Goal: Task Accomplishment & Management: Complete application form

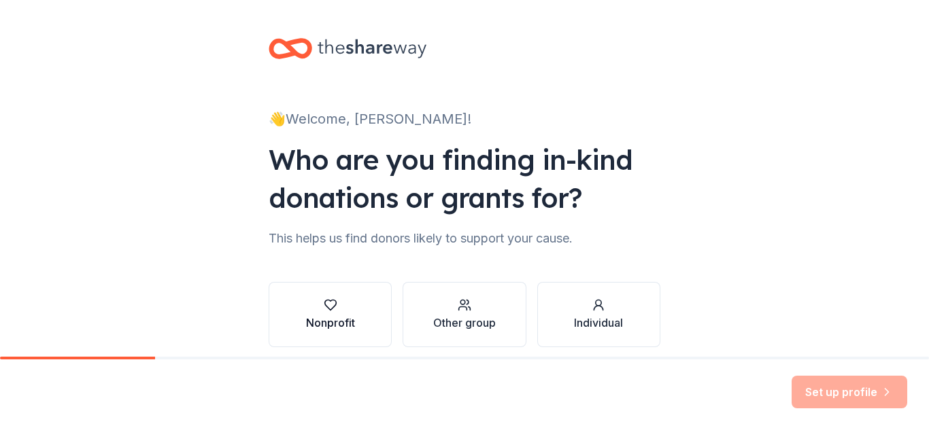
click at [331, 308] on icon "button" at bounding box center [331, 306] width 14 height 14
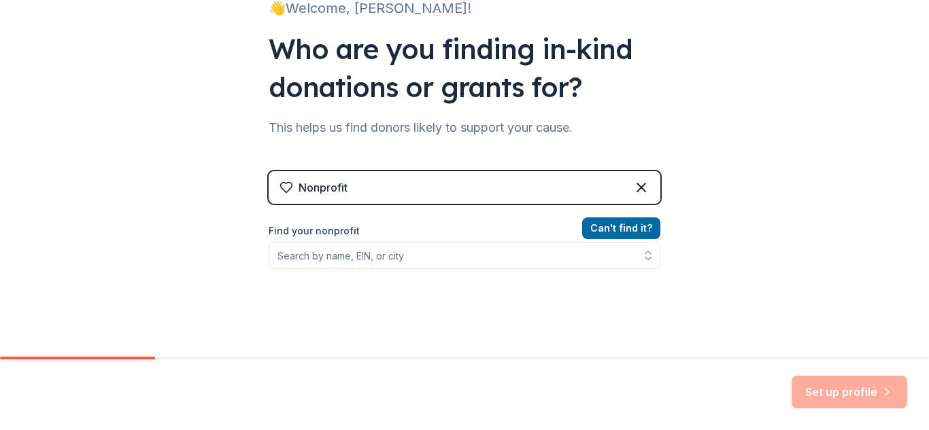
scroll to position [112, 0]
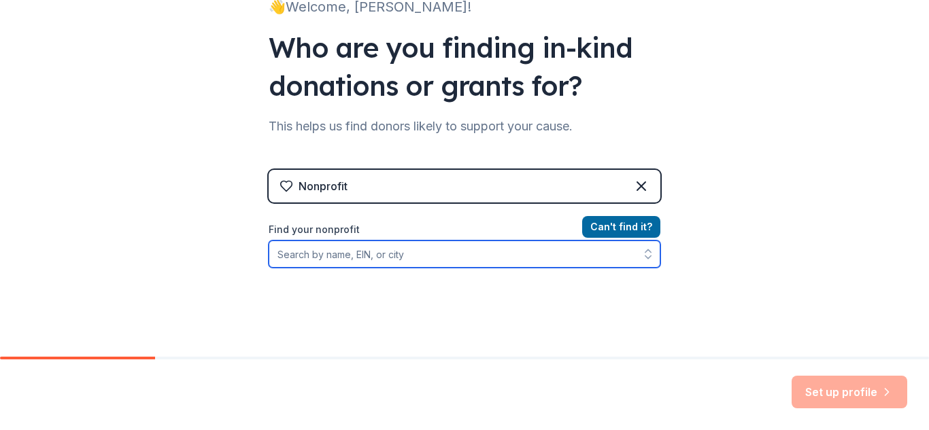
click at [334, 257] on input "Find your nonprofit" at bounding box center [465, 254] width 392 height 27
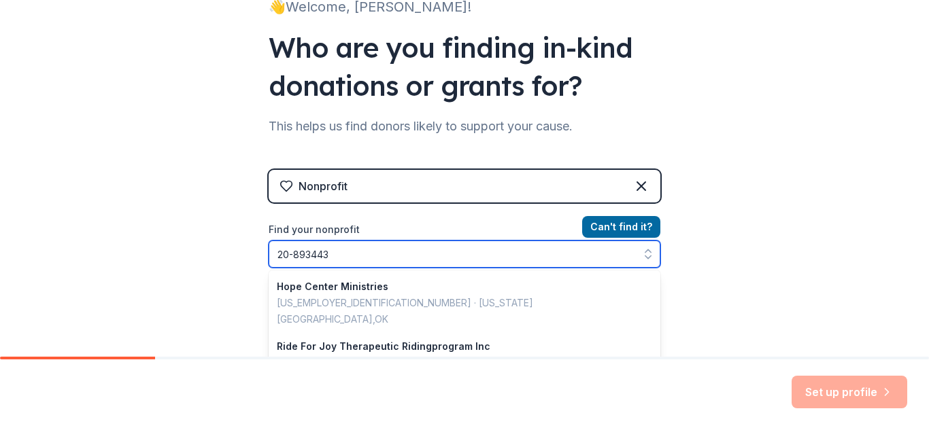
type input "[US_EMPLOYER_IDENTIFICATION_NUMBER]"
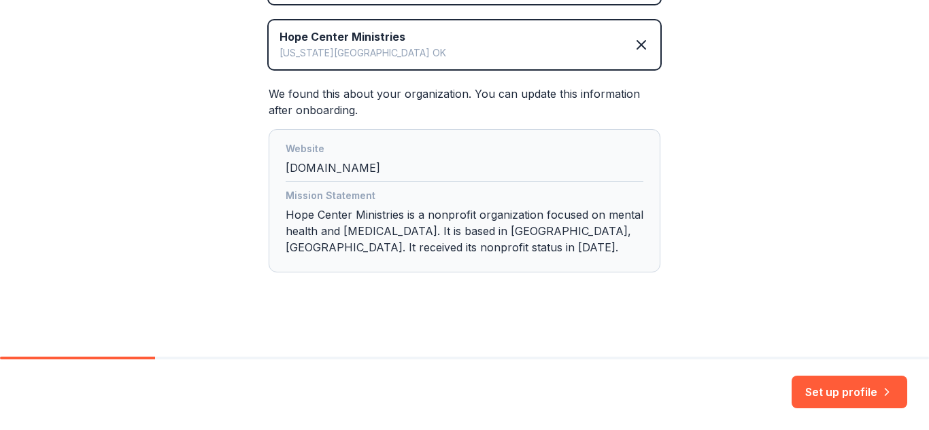
scroll to position [319, 0]
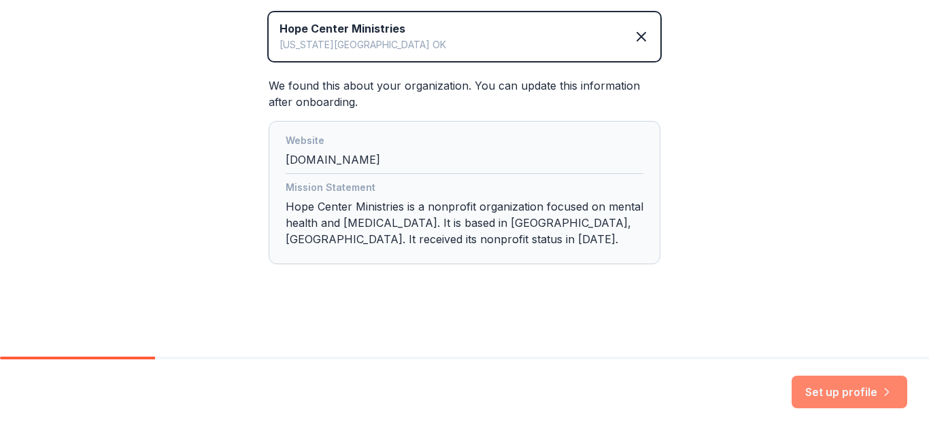
click at [823, 394] on button "Set up profile" at bounding box center [849, 392] width 116 height 33
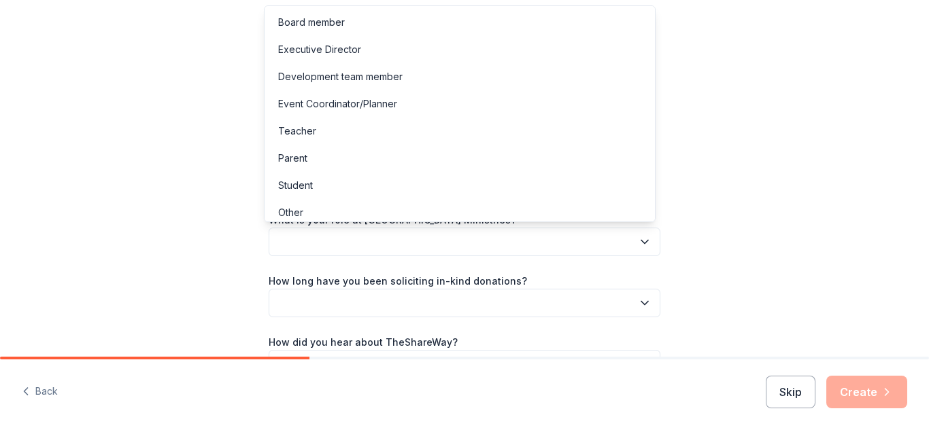
click at [319, 244] on button "button" at bounding box center [465, 242] width 392 height 29
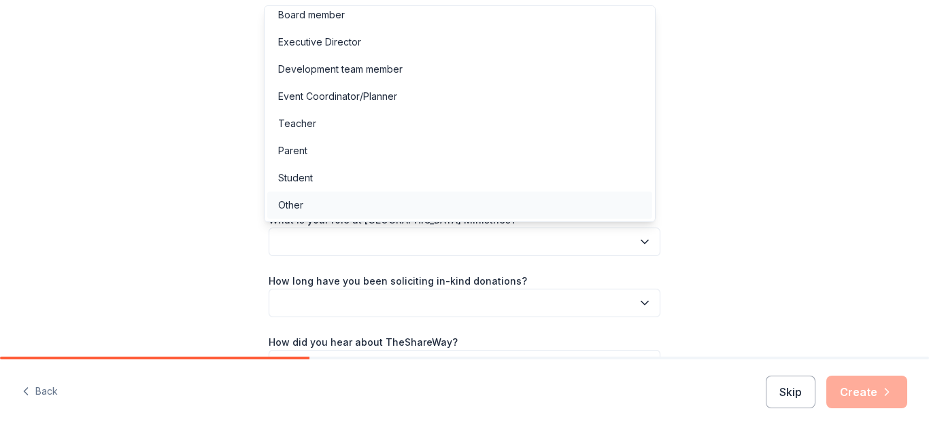
click at [304, 202] on div "Other" at bounding box center [459, 205] width 385 height 27
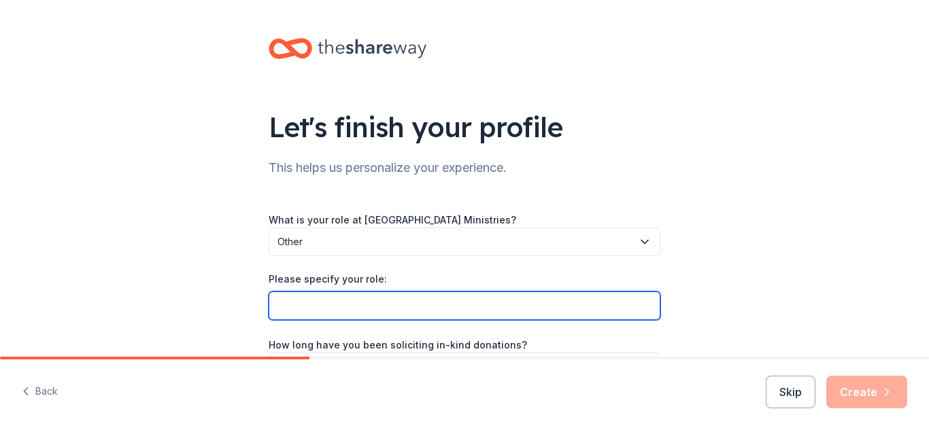
click at [313, 311] on input "Please specify your role:" at bounding box center [465, 306] width 392 height 29
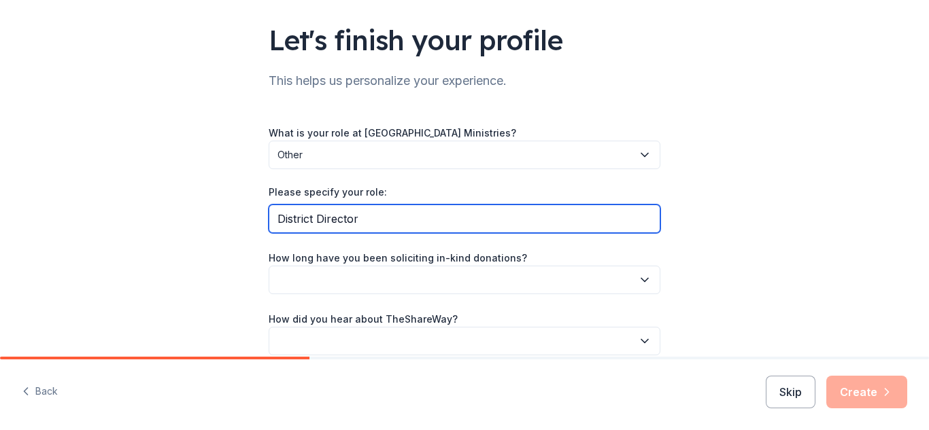
scroll to position [88, 0]
type input "District Director"
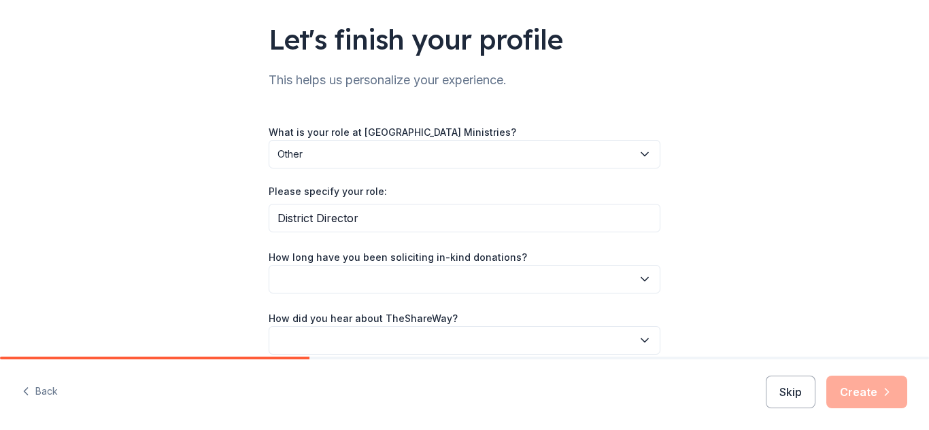
click at [311, 276] on button "button" at bounding box center [465, 279] width 392 height 29
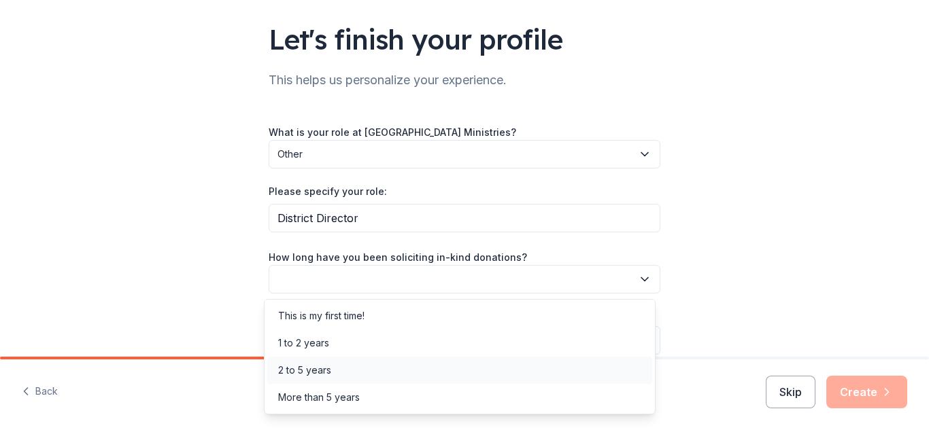
click at [303, 367] on div "2 to 5 years" at bounding box center [304, 370] width 53 height 16
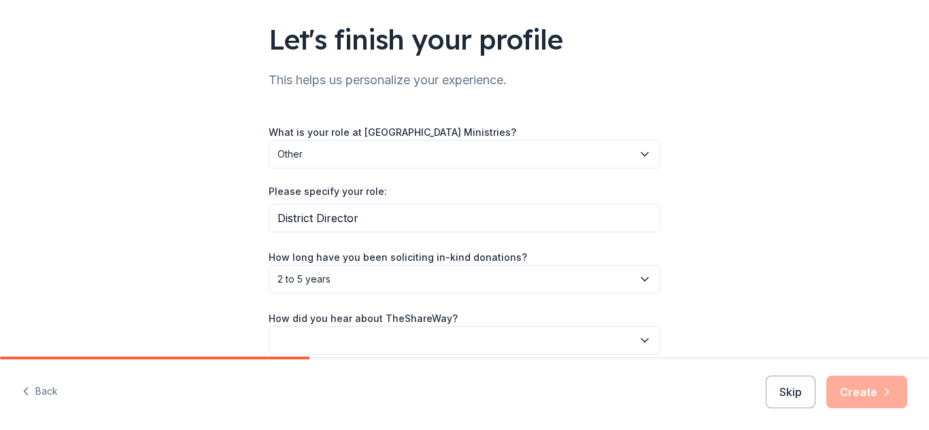
scroll to position [151, 0]
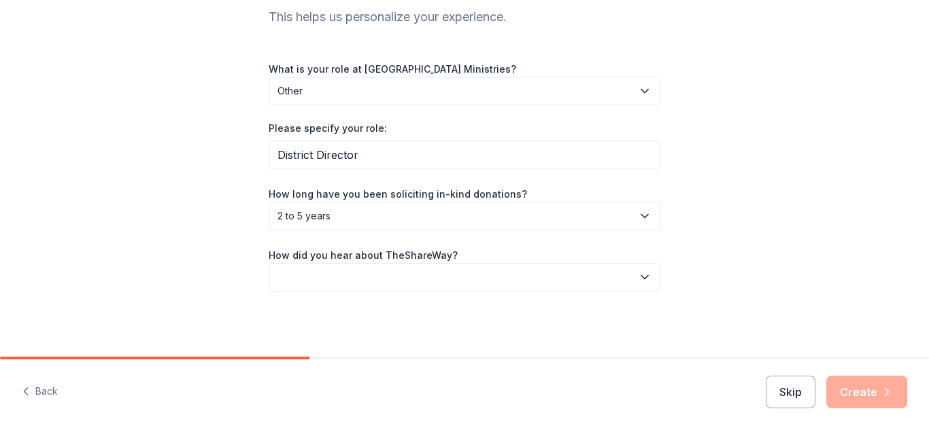
click at [346, 270] on button "button" at bounding box center [465, 277] width 392 height 29
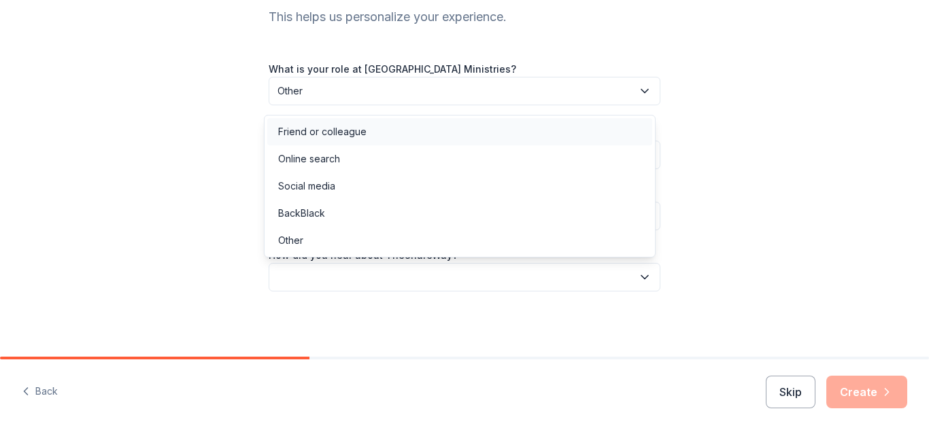
click at [331, 135] on div "Friend or colleague" at bounding box center [322, 132] width 88 height 16
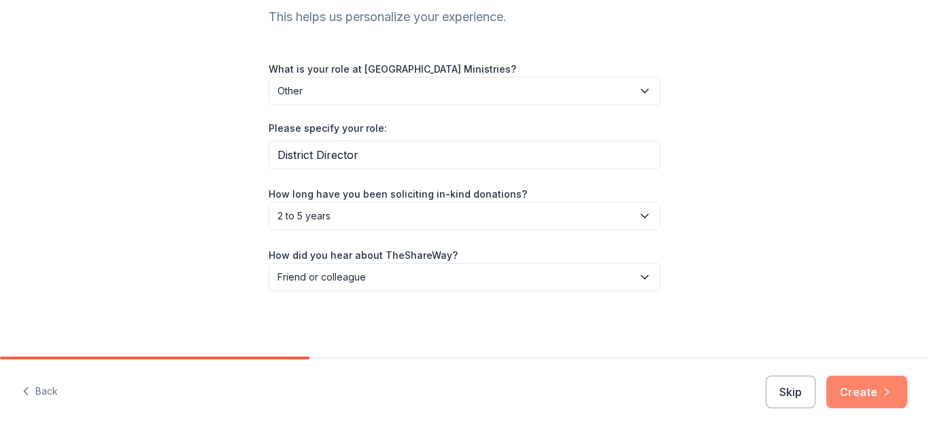
click at [857, 380] on button "Create" at bounding box center [866, 392] width 81 height 33
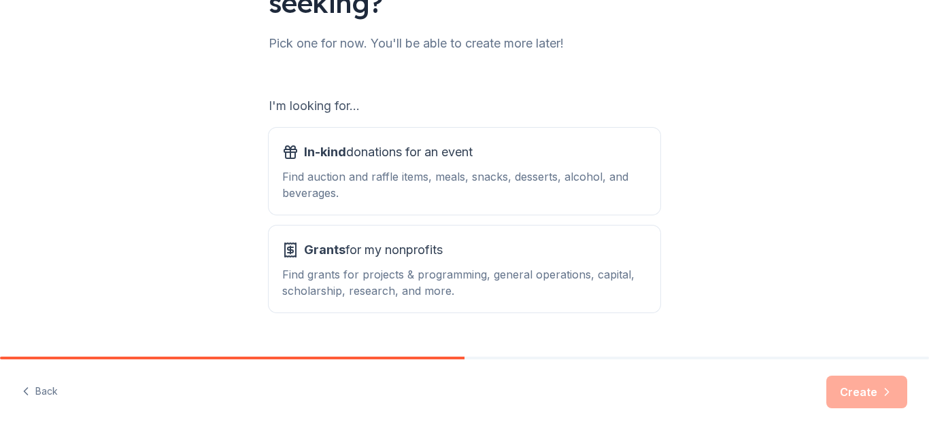
scroll to position [163, 0]
click at [356, 174] on div "Find auction and raffle items, meals, snacks, desserts, alcohol, and beverages." at bounding box center [464, 184] width 364 height 33
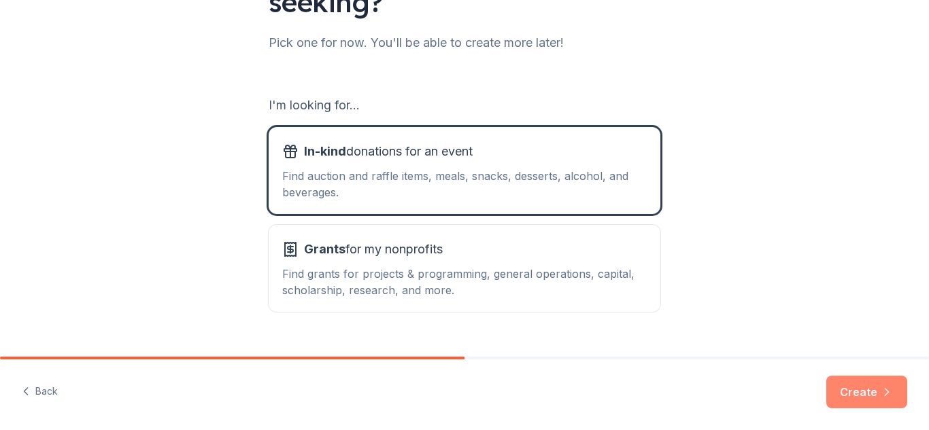
click at [853, 398] on button "Create" at bounding box center [866, 392] width 81 height 33
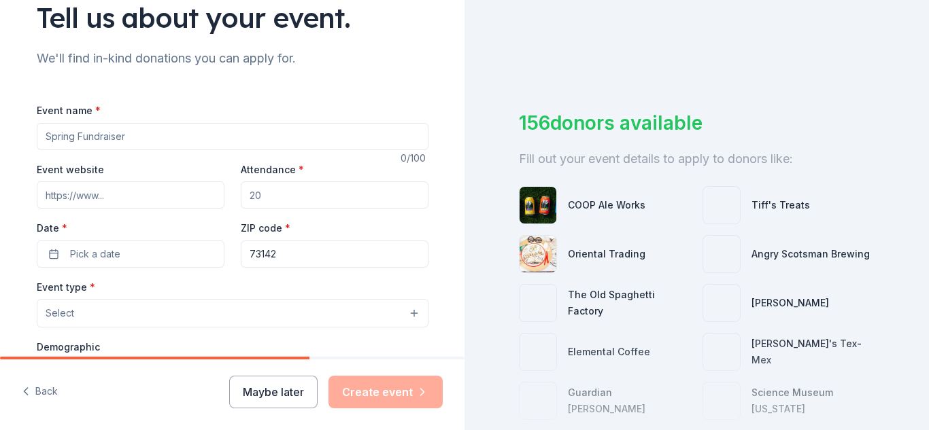
scroll to position [111, 0]
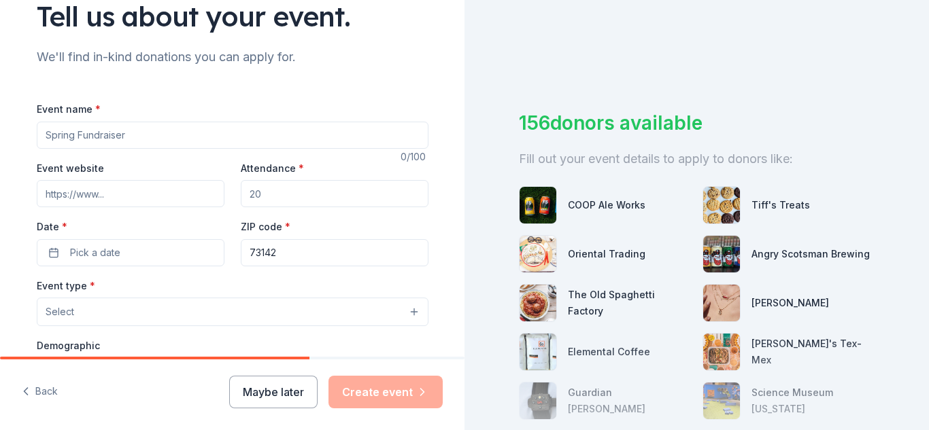
click at [136, 138] on input "Event name *" at bounding box center [233, 135] width 392 height 27
type input "2025 Annual GALA"
click at [113, 196] on input "Event website" at bounding box center [131, 193] width 188 height 27
click at [137, 193] on input "Event website" at bounding box center [131, 193] width 188 height 27
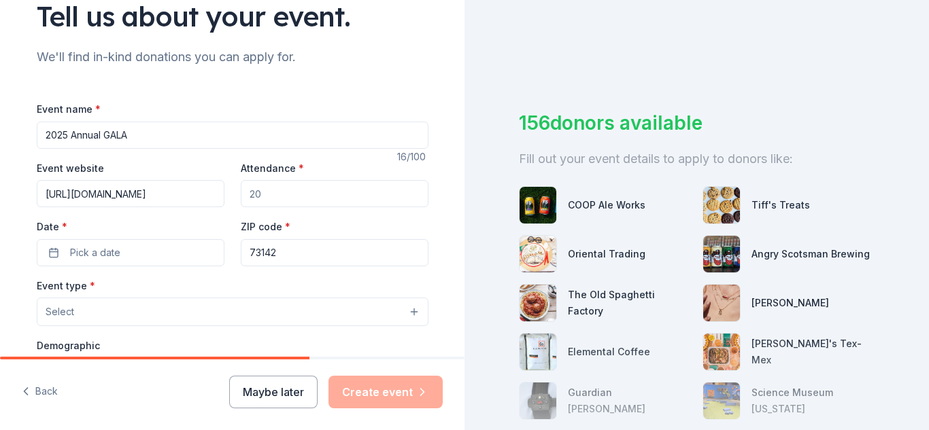
scroll to position [0, 0]
drag, startPoint x: 209, startPoint y: 192, endPoint x: 0, endPoint y: 198, distance: 209.5
click at [0, 198] on div "Tell us about your event. We'll find in-kind donations you can apply for. Event…" at bounding box center [232, 341] width 464 height 905
type input "[URL][DOMAIN_NAME]"
click at [262, 194] on input "Attendance *" at bounding box center [335, 193] width 188 height 27
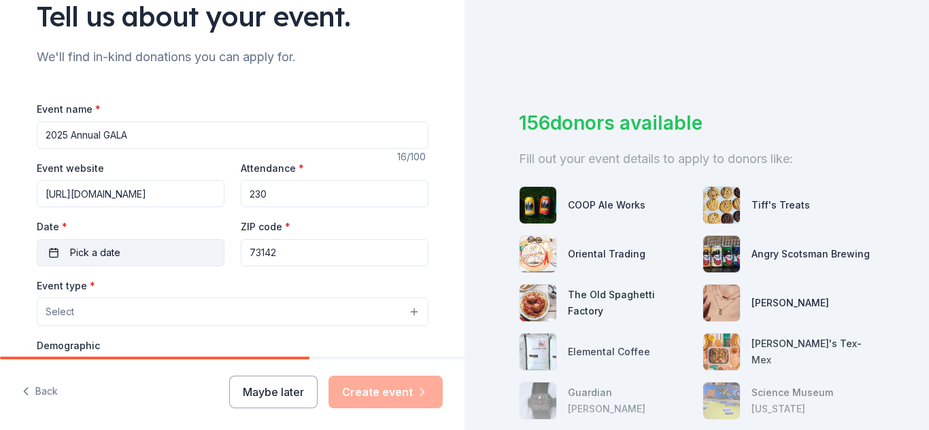
type input "230"
click at [95, 251] on span "Pick a date" at bounding box center [95, 253] width 50 height 16
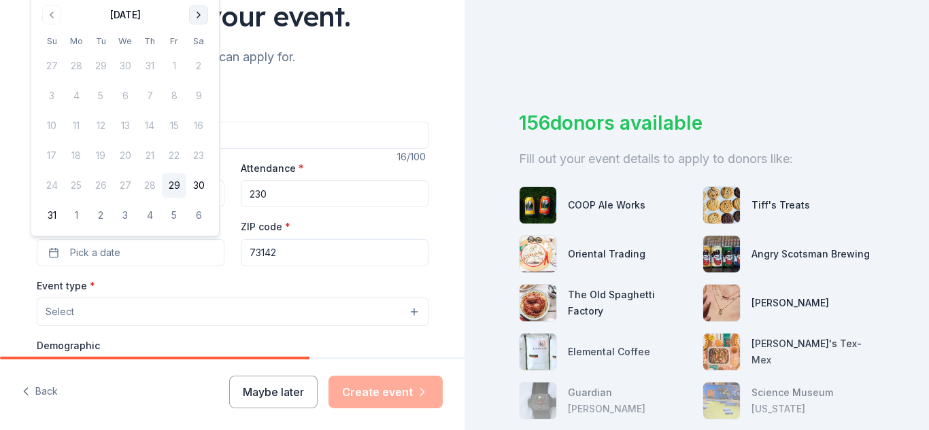
click at [202, 10] on button "Go to next month" at bounding box center [198, 14] width 19 height 19
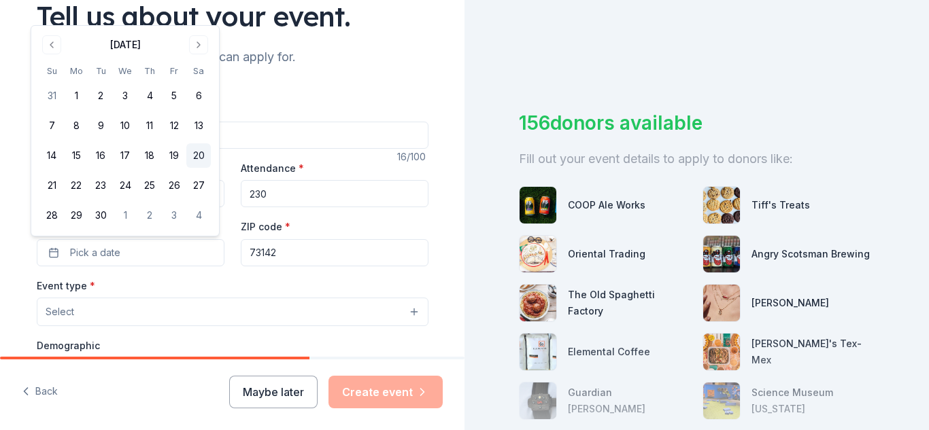
click at [192, 154] on button "20" at bounding box center [198, 155] width 24 height 24
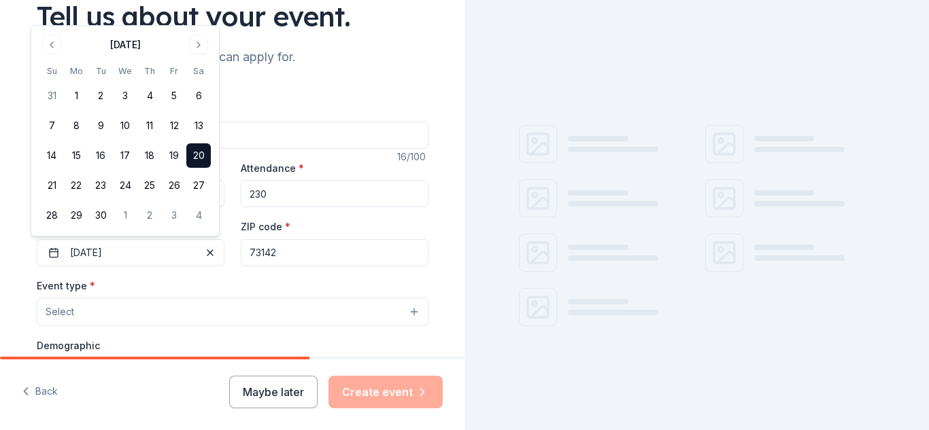
click at [278, 256] on input "73142" at bounding box center [335, 252] width 188 height 27
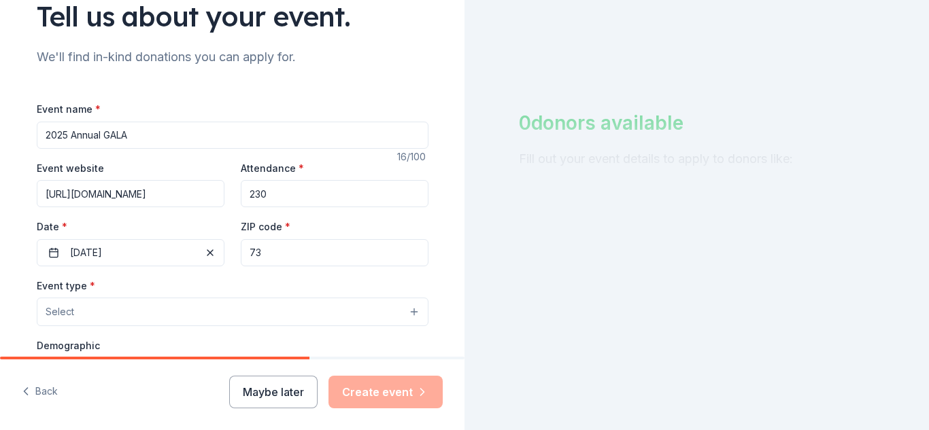
type input "7"
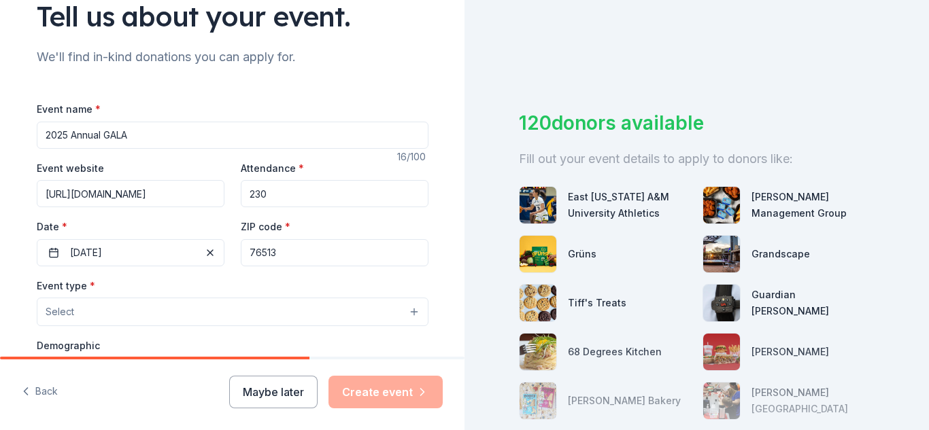
type input "76513"
click at [122, 315] on button "Select" at bounding box center [233, 312] width 392 height 29
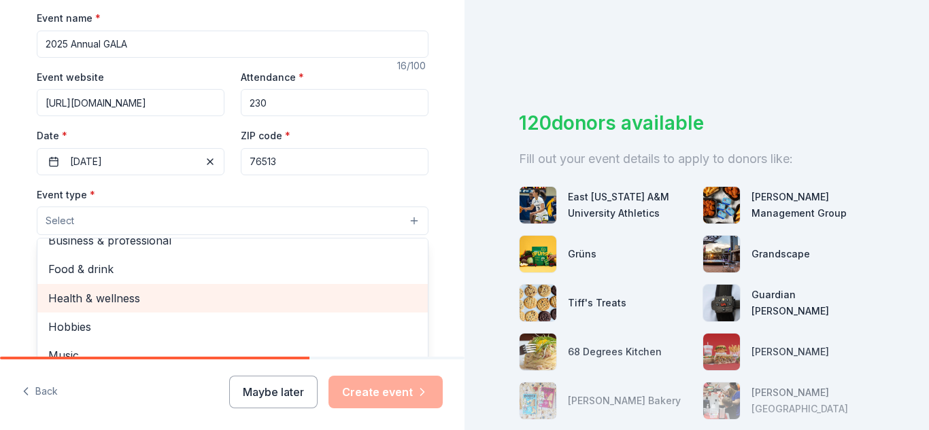
scroll to position [4, 0]
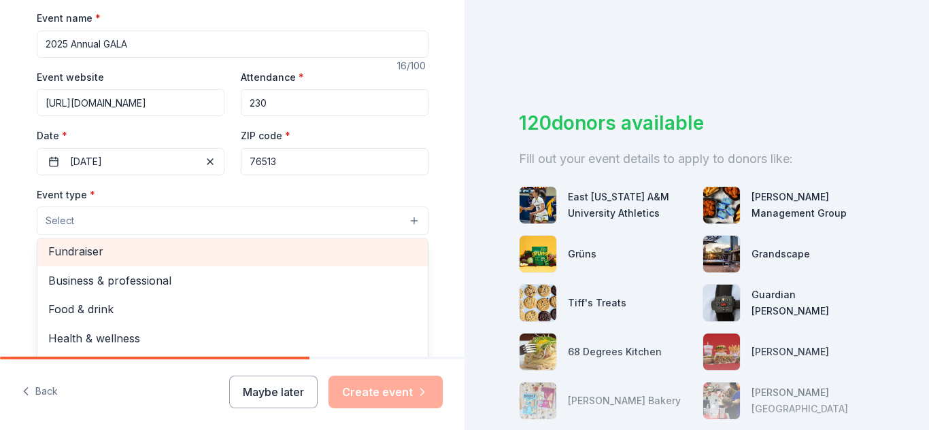
click at [82, 250] on span "Fundraiser" at bounding box center [232, 252] width 369 height 18
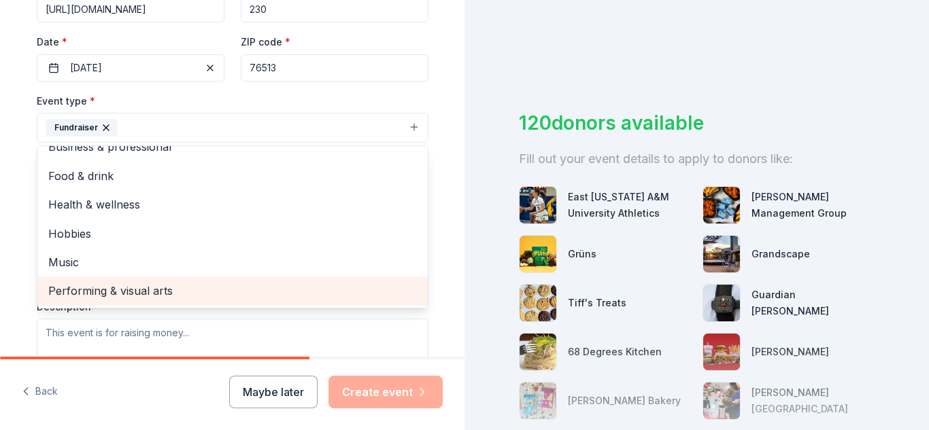
scroll to position [0, 0]
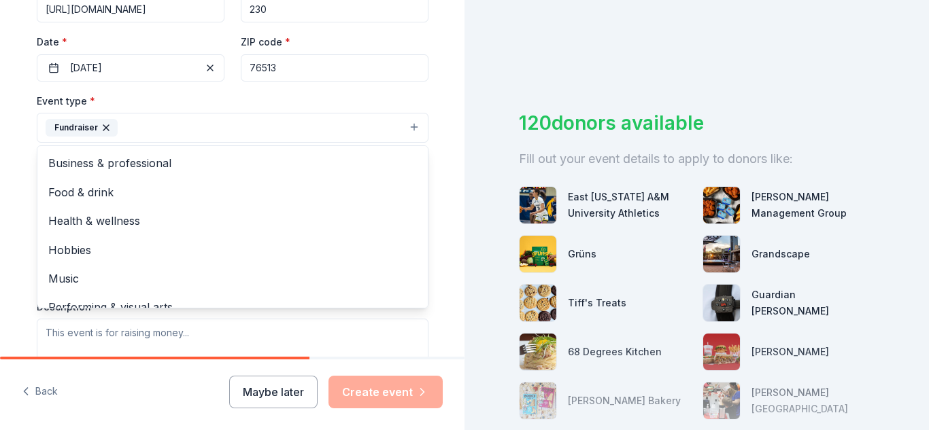
click at [266, 335] on div "Event type * Fundraiser Business & professional Food & drink Health & wellness …" at bounding box center [233, 236] width 392 height 288
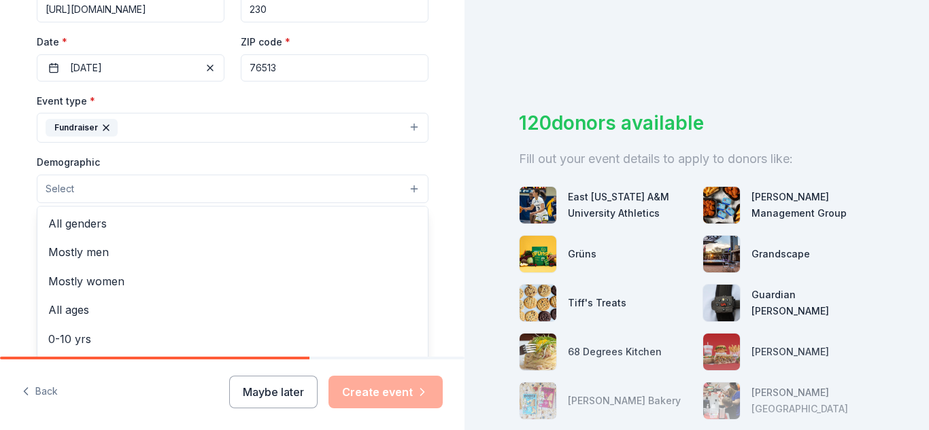
click at [77, 187] on button "Select" at bounding box center [233, 189] width 392 height 29
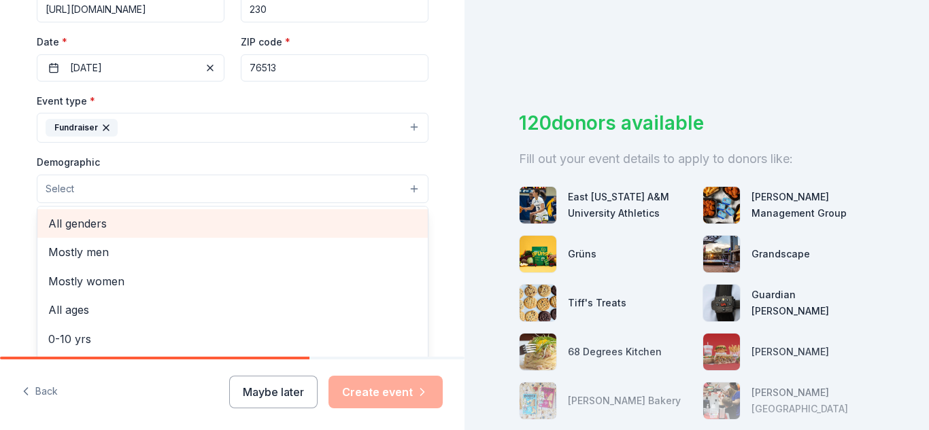
click at [77, 224] on span "All genders" at bounding box center [232, 224] width 369 height 18
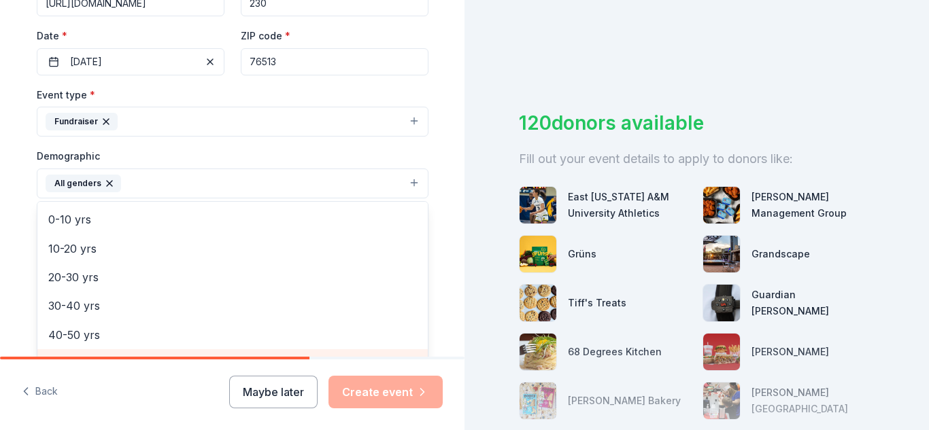
scroll to position [85, 0]
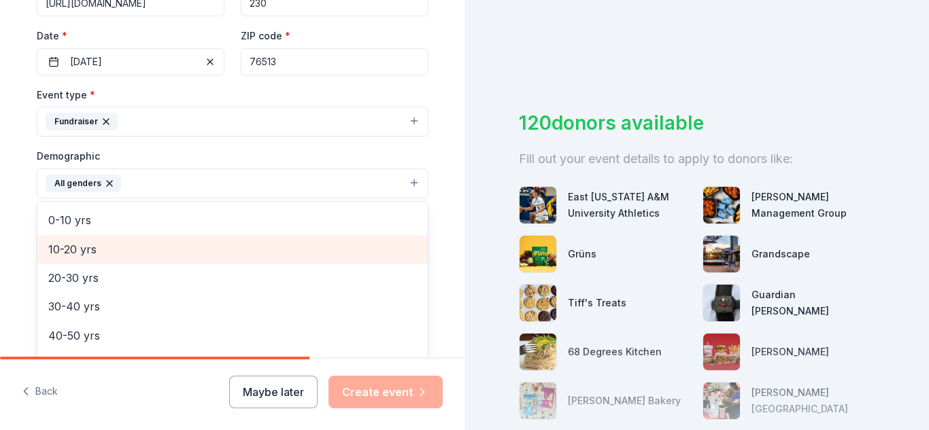
click at [65, 252] on span "10-20 yrs" at bounding box center [232, 250] width 369 height 18
click at [61, 248] on span "20-30 yrs" at bounding box center [232, 250] width 369 height 18
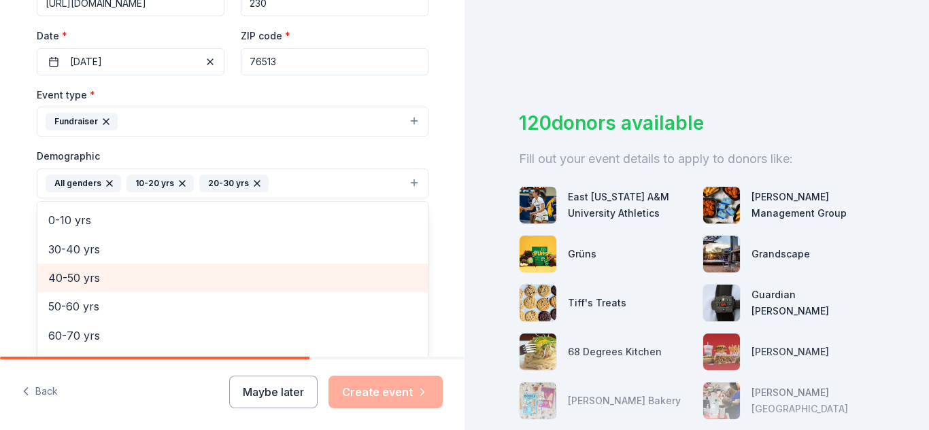
click at [59, 282] on span "40-50 yrs" at bounding box center [232, 278] width 369 height 18
click at [60, 281] on span "50-60 yrs" at bounding box center [232, 278] width 369 height 18
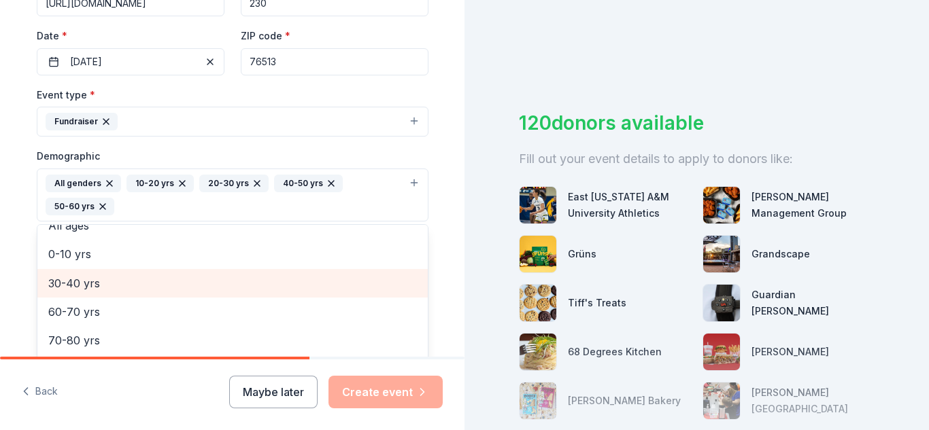
scroll to position [74, 0]
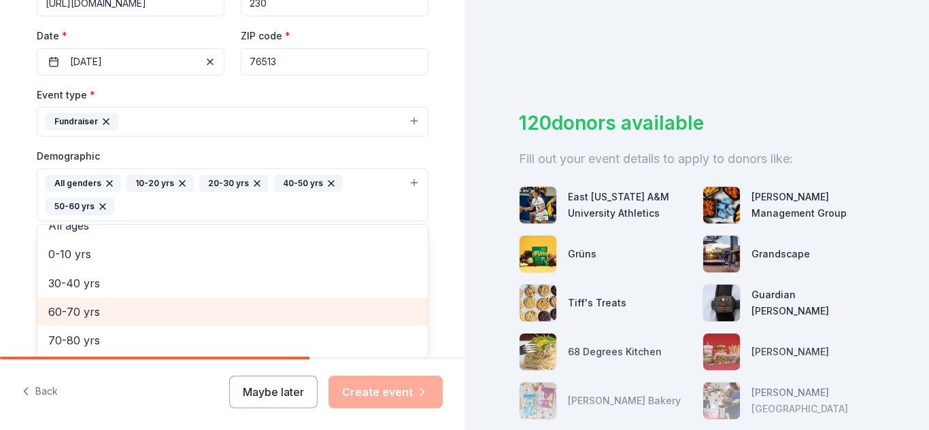
click at [60, 307] on span "60-70 yrs" at bounding box center [232, 312] width 369 height 18
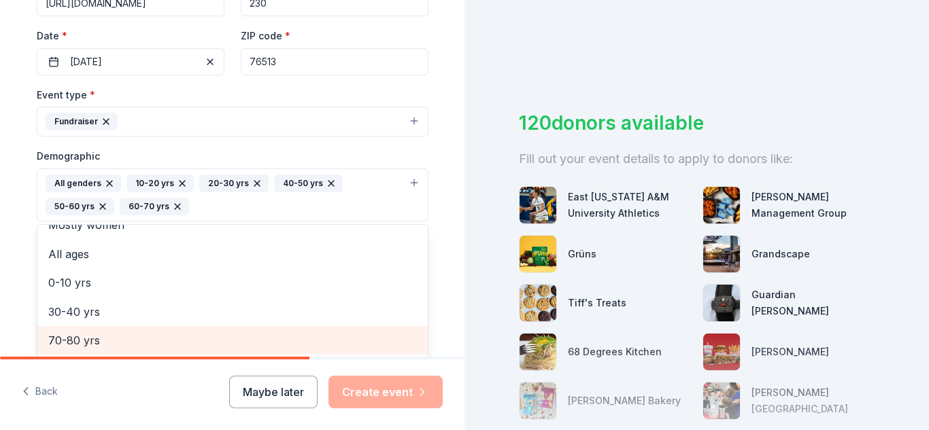
click at [59, 341] on span "70-80 yrs" at bounding box center [232, 341] width 369 height 18
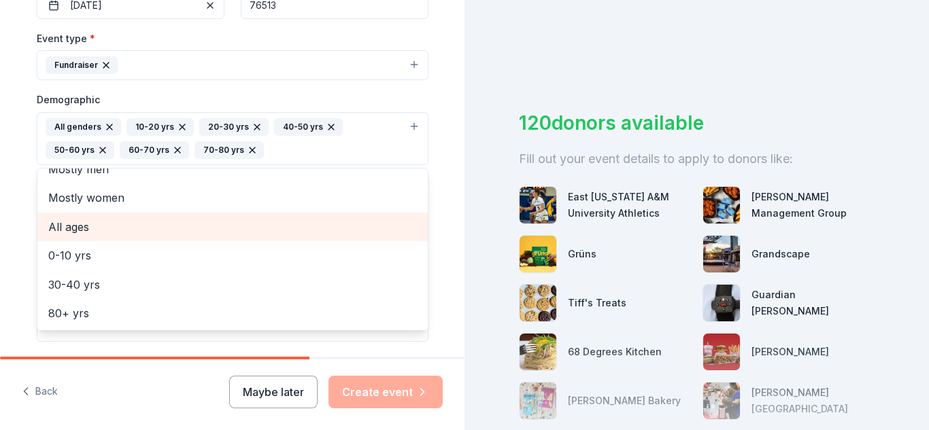
scroll to position [359, 0]
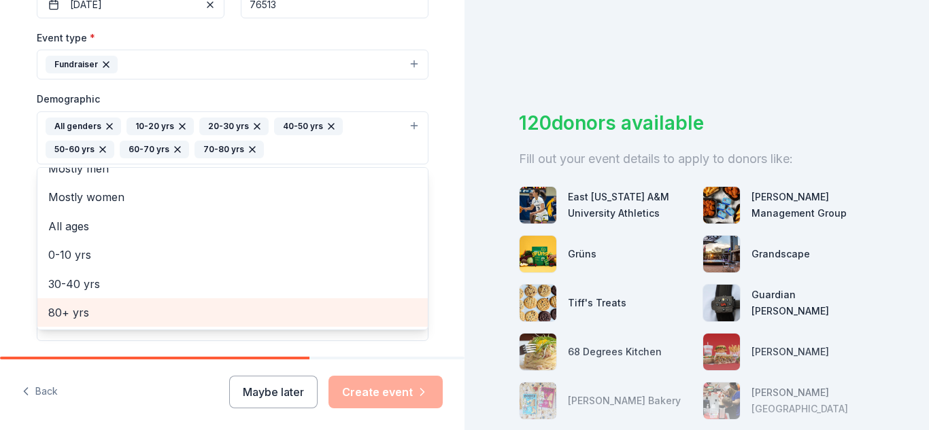
click at [68, 311] on span "80+ yrs" at bounding box center [232, 313] width 369 height 18
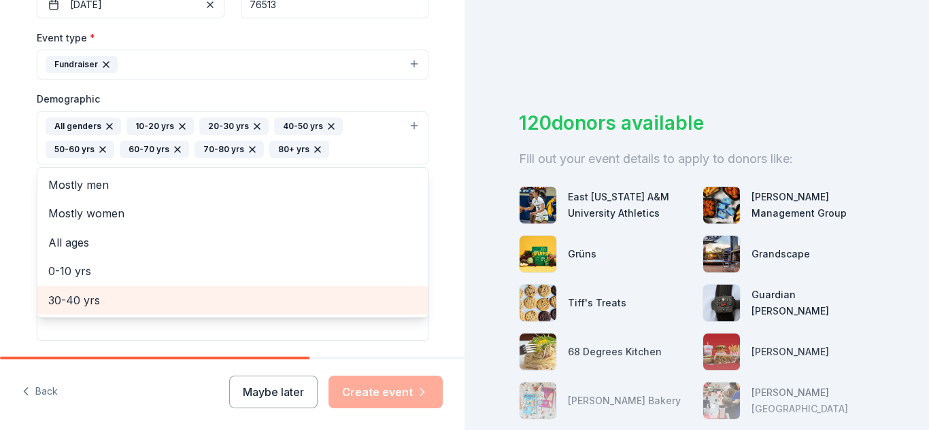
scroll to position [0, 0]
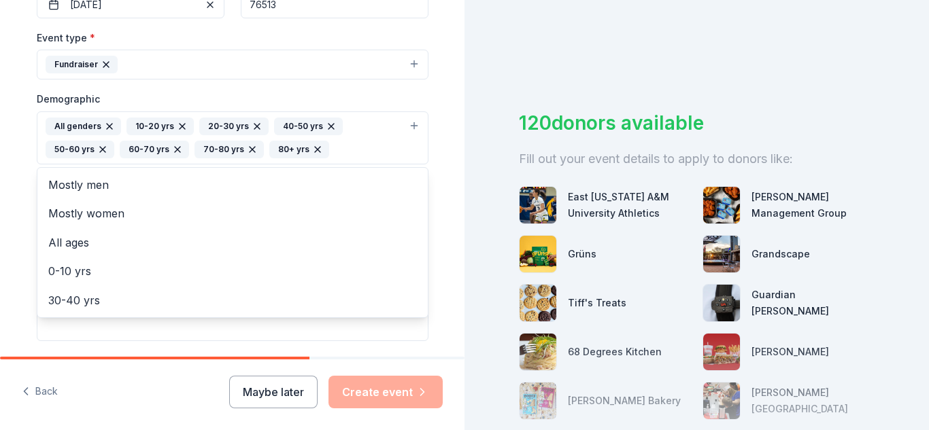
click at [434, 212] on div "Tell us about your event. We'll find in-kind donations you can apply for. Event…" at bounding box center [232, 106] width 435 height 931
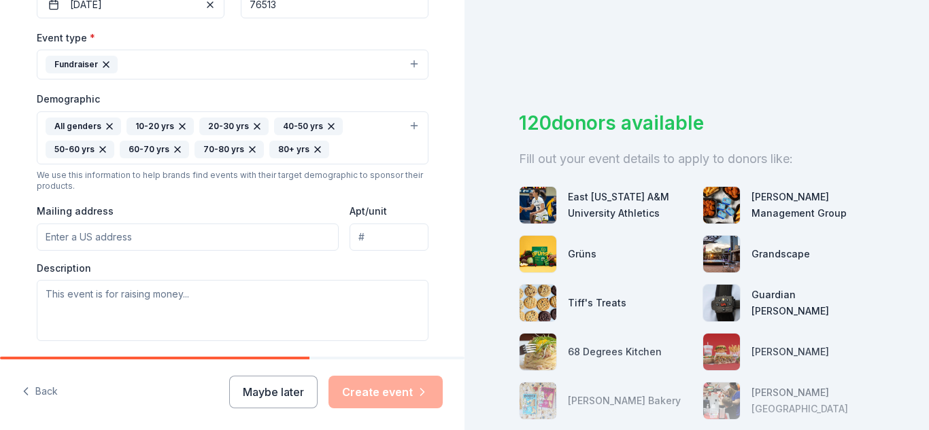
click at [112, 231] on input "Mailing address" at bounding box center [188, 237] width 303 height 27
type input "[STREET_ADDRESS][PERSON_NAME]"
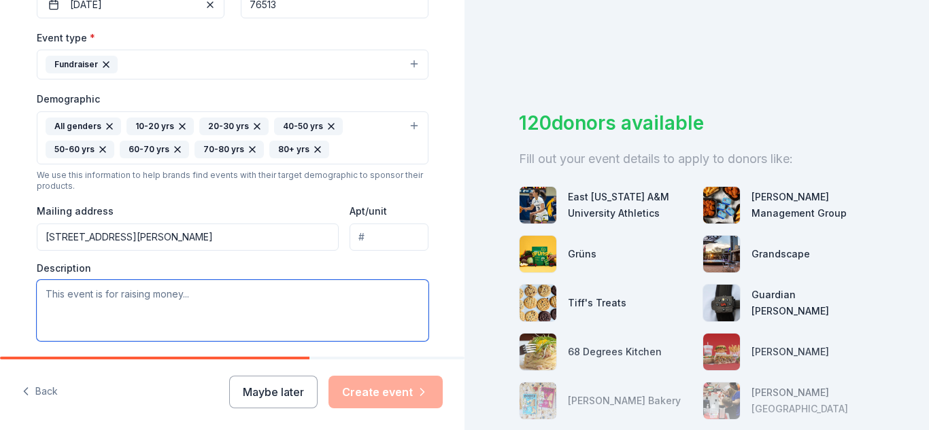
click at [91, 294] on textarea at bounding box center [233, 310] width 392 height 61
click at [357, 294] on textarea "This event is raising money to supprt our local [GEOGRAPHIC_DATA] campus." at bounding box center [233, 310] width 392 height 61
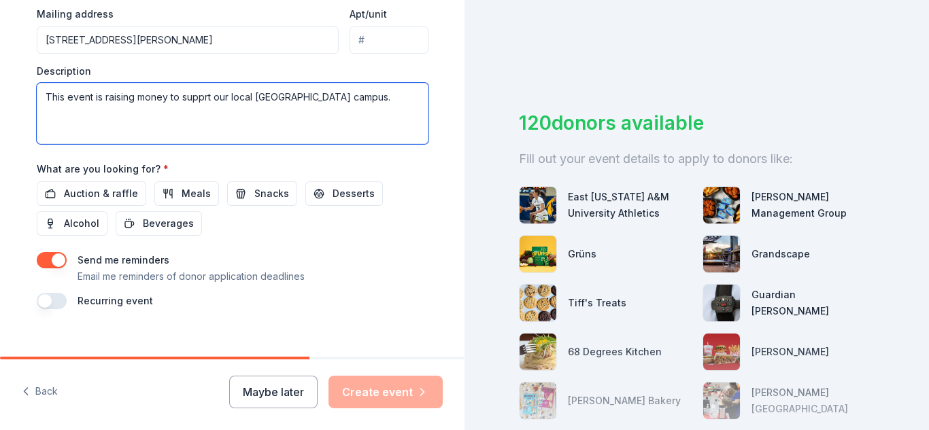
scroll to position [561, 0]
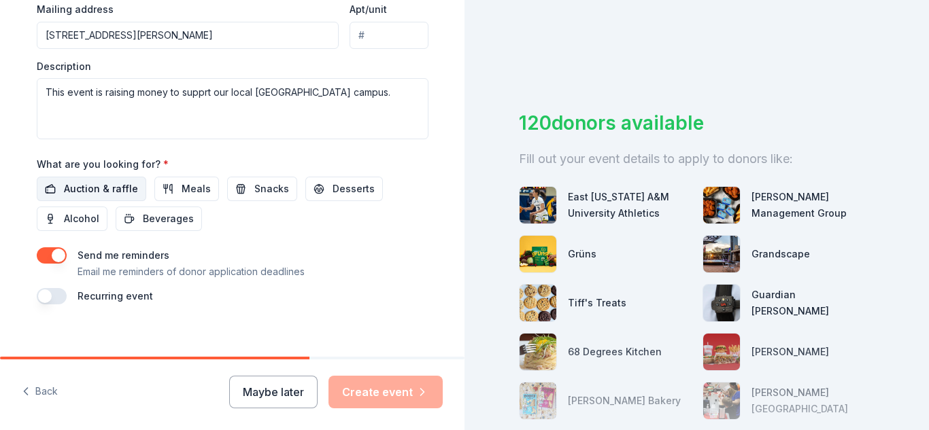
click at [89, 187] on span "Auction & raffle" at bounding box center [101, 189] width 74 height 16
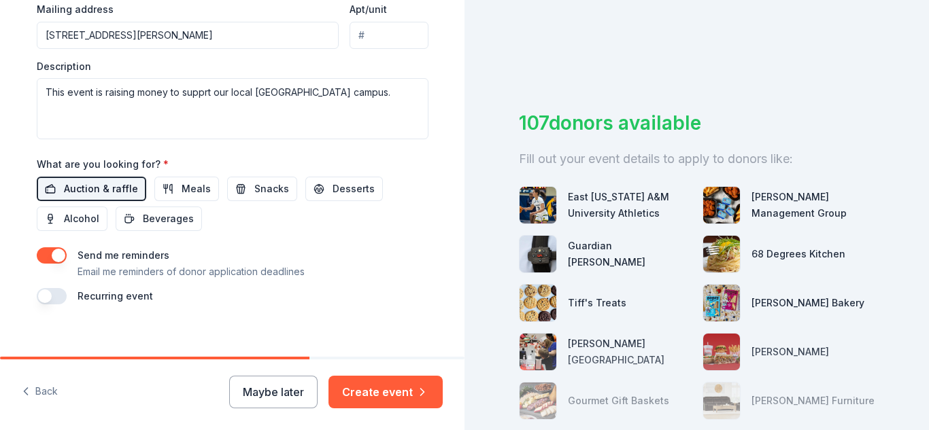
click at [90, 191] on span "Auction & raffle" at bounding box center [101, 189] width 74 height 16
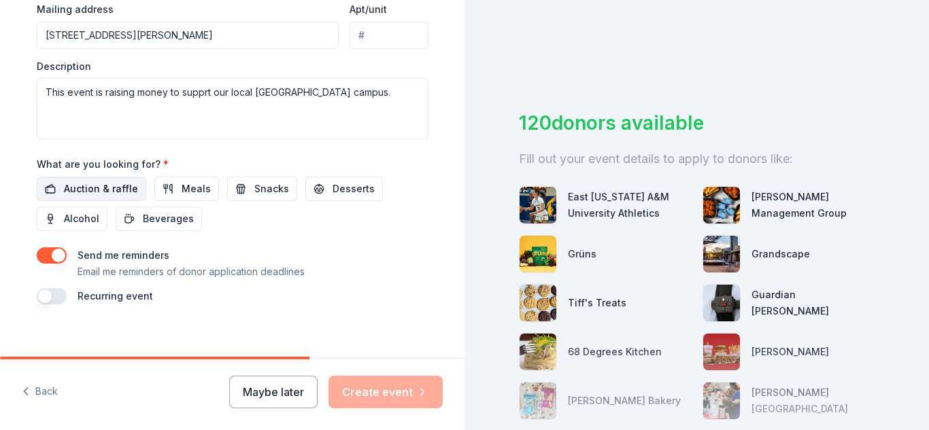
click at [95, 185] on span "Auction & raffle" at bounding box center [101, 189] width 74 height 16
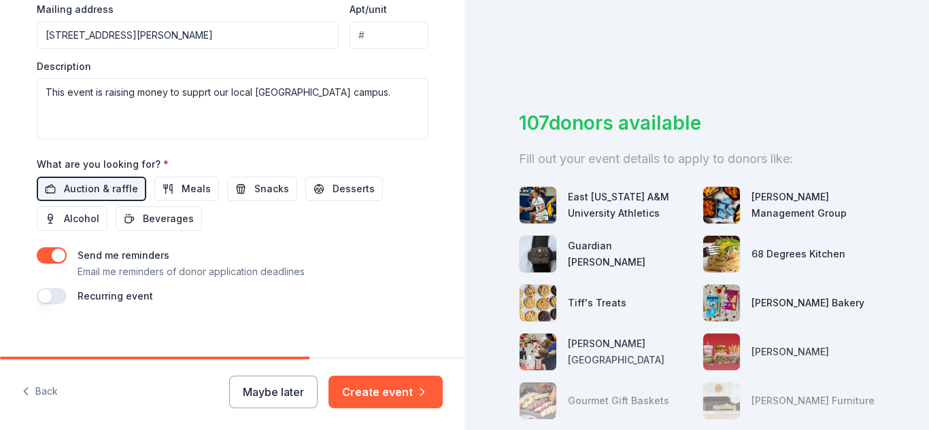
scroll to position [574, 0]
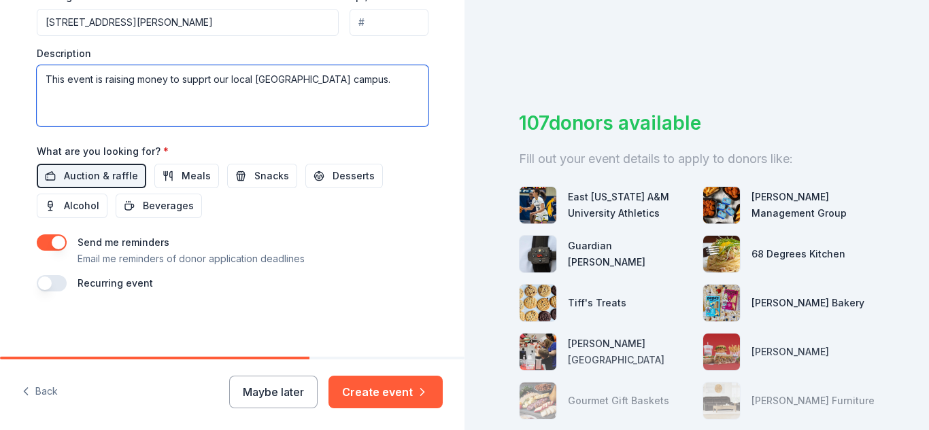
click at [347, 81] on textarea "This event is raising money to supprt our local [GEOGRAPHIC_DATA] campus." at bounding box center [233, 95] width 392 height 61
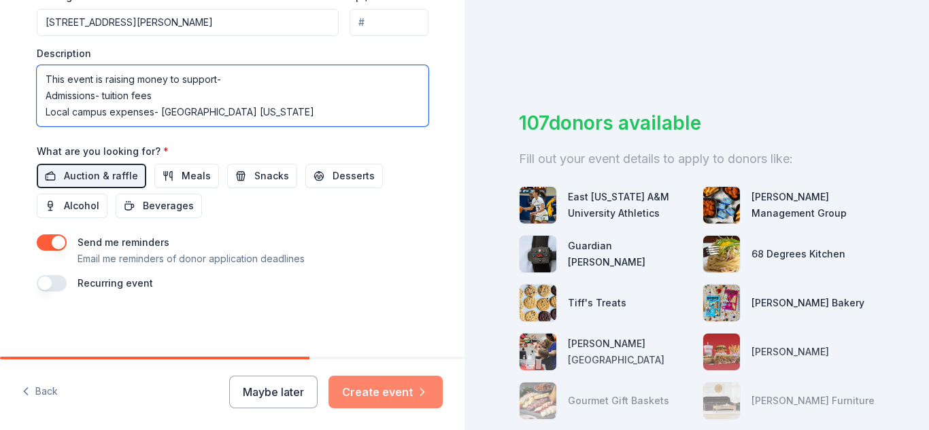
type textarea "This event is raising money to support- Admissions- tuition fees Local campus e…"
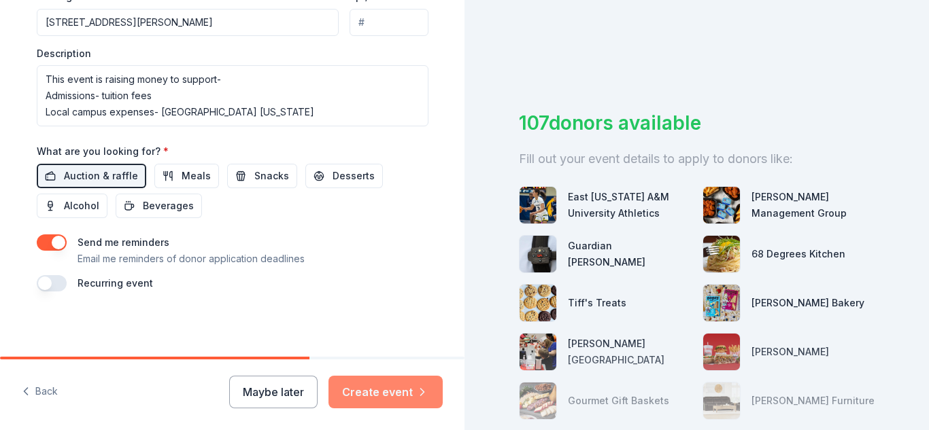
click at [385, 391] on button "Create event" at bounding box center [385, 392] width 114 height 33
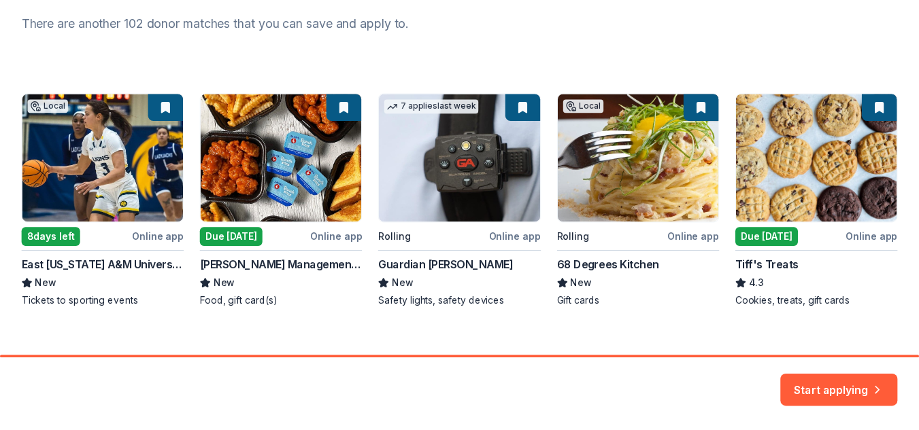
scroll to position [201, 0]
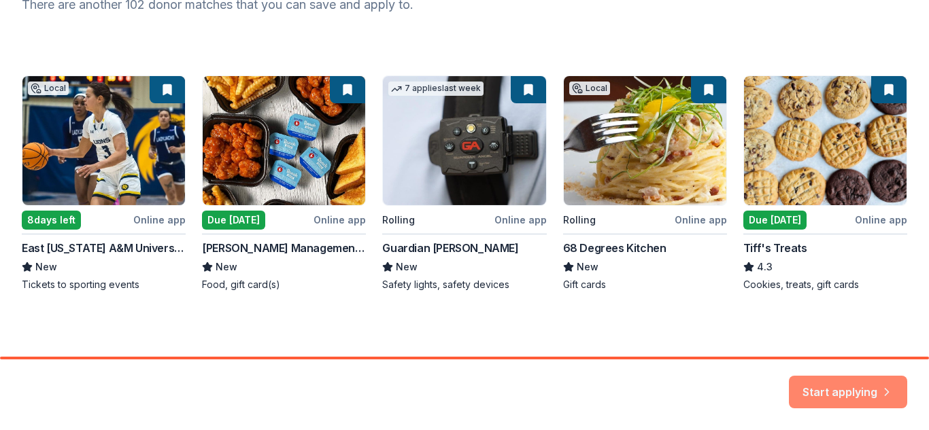
click at [826, 380] on button "Start applying" at bounding box center [848, 384] width 118 height 33
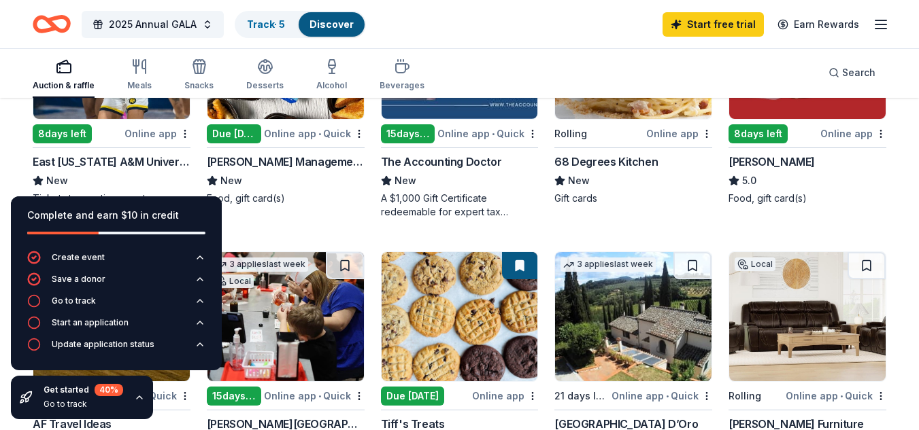
scroll to position [271, 0]
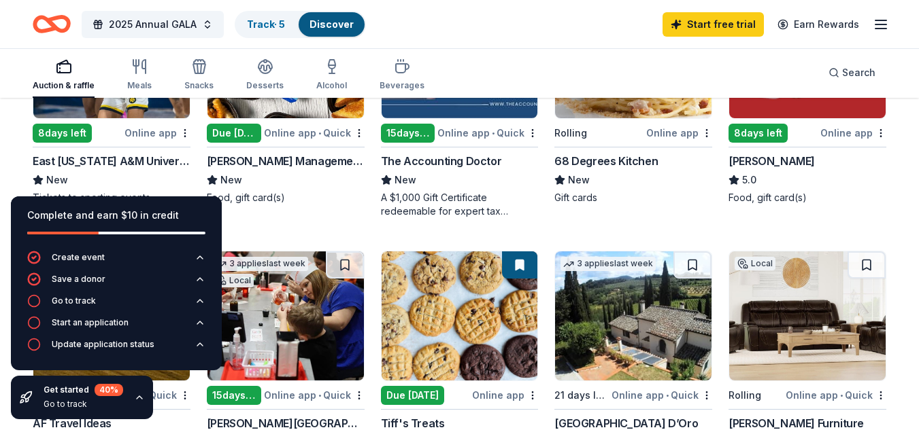
click at [61, 124] on div "8 days left" at bounding box center [62, 133] width 59 height 19
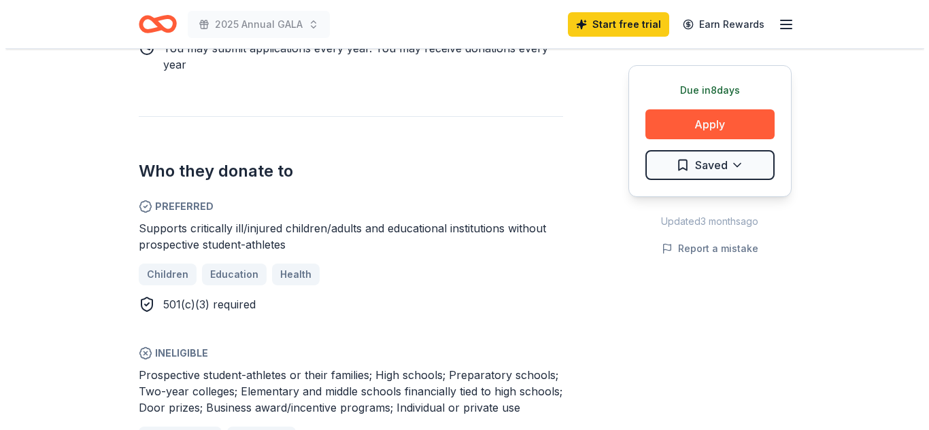
scroll to position [709, 0]
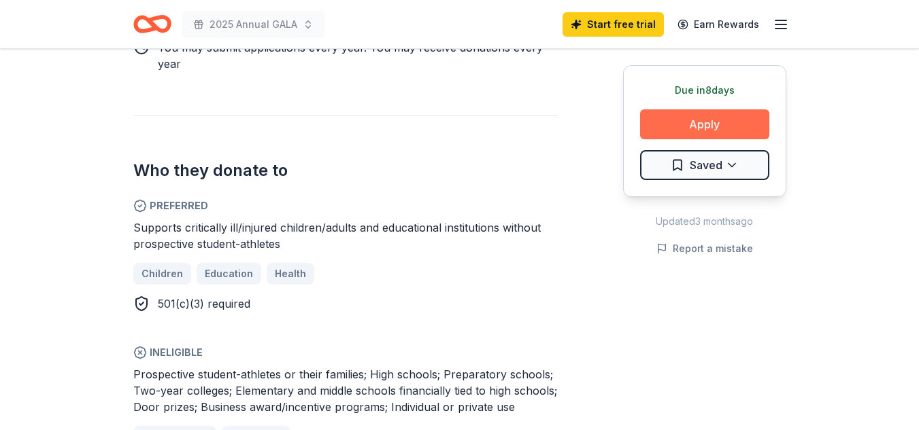
click at [710, 131] on button "Apply" at bounding box center [704, 124] width 129 height 30
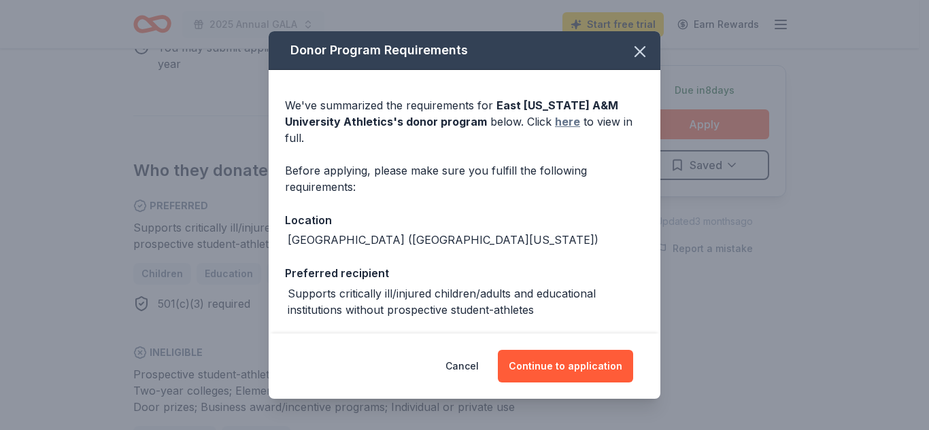
click at [564, 124] on link "here" at bounding box center [567, 122] width 25 height 16
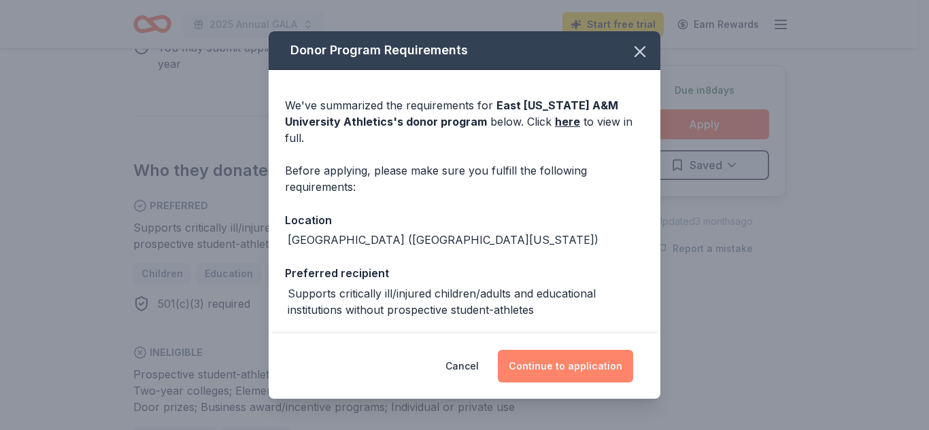
click at [576, 367] on button "Continue to application" at bounding box center [565, 366] width 135 height 33
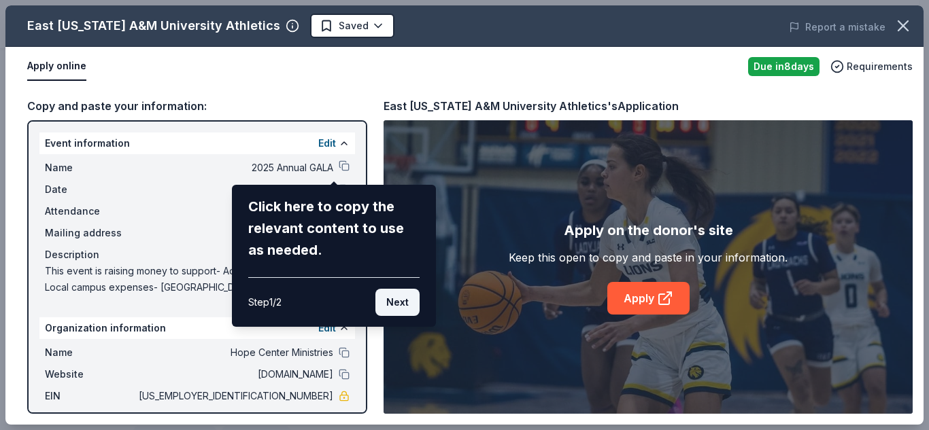
click at [396, 312] on button "Next" at bounding box center [397, 302] width 44 height 27
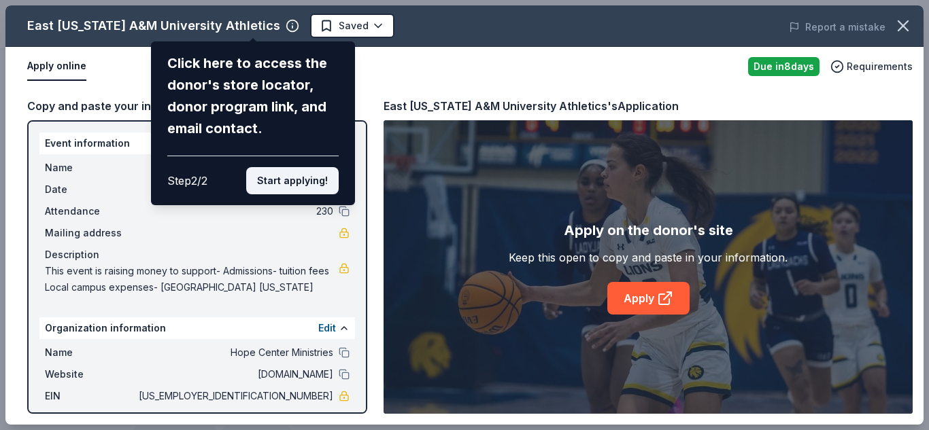
click at [291, 181] on button "Start applying!" at bounding box center [292, 180] width 92 height 27
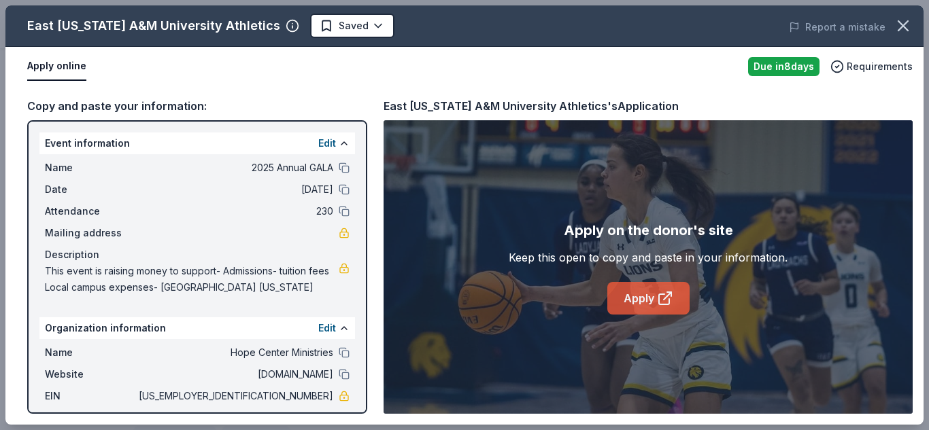
click at [641, 299] on link "Apply" at bounding box center [648, 298] width 82 height 33
